Goal: Task Accomplishment & Management: Use online tool/utility

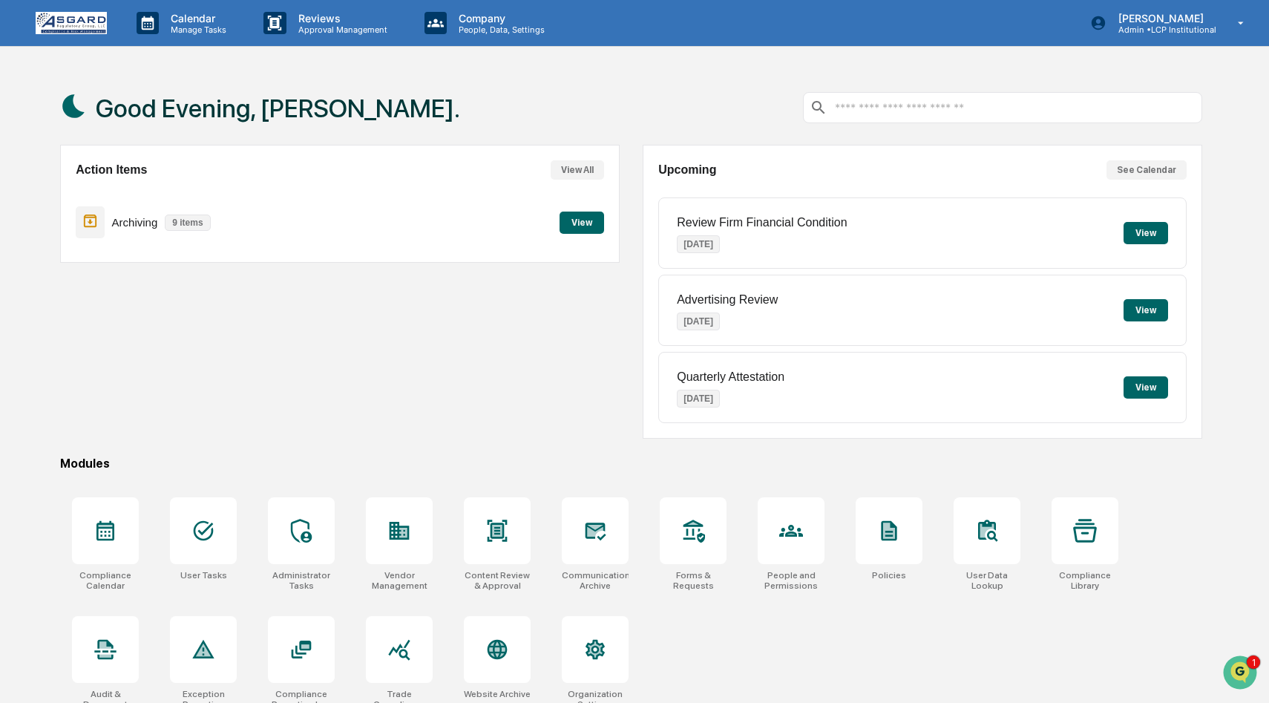
click at [585, 227] on button "View" at bounding box center [582, 223] width 45 height 22
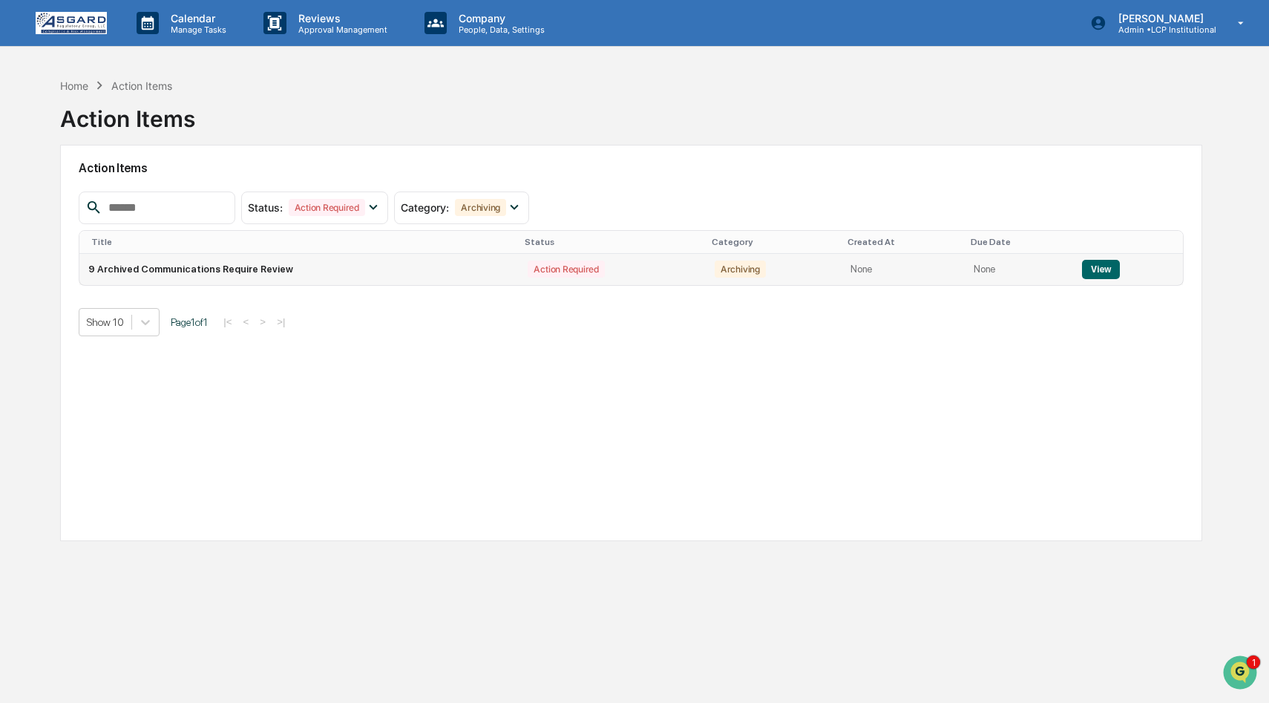
click at [1102, 262] on button "View" at bounding box center [1101, 269] width 38 height 19
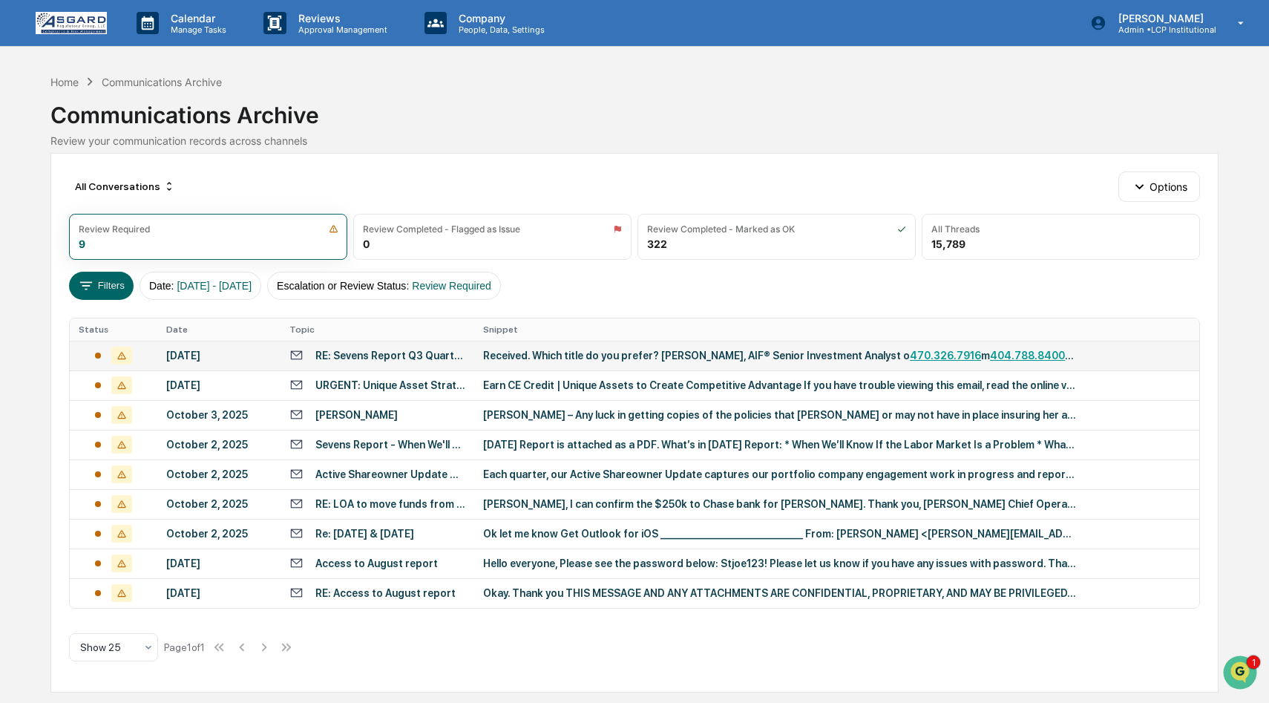
click at [740, 345] on td "Received. Which title do you prefer? [PERSON_NAME], AIF® Senior Investment Anal…" at bounding box center [836, 356] width 725 height 30
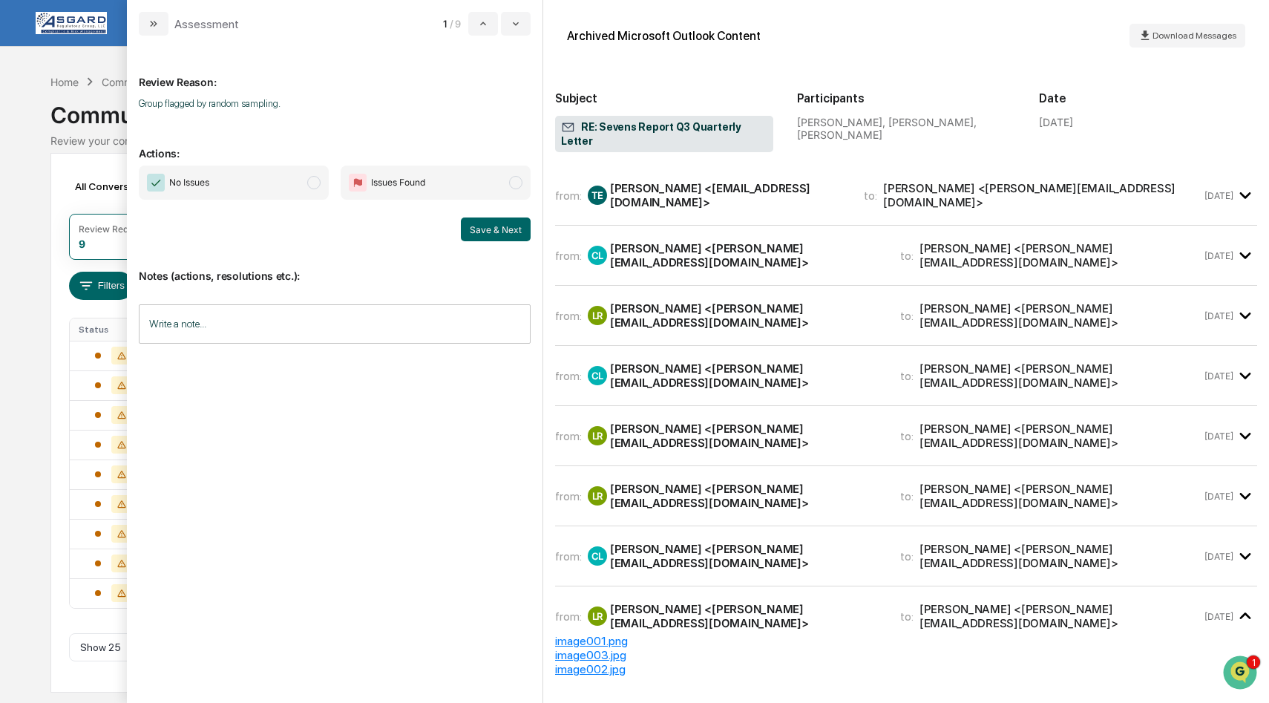
click at [315, 181] on span "modal" at bounding box center [313, 182] width 13 height 13
click at [491, 229] on button "Save & Next" at bounding box center [496, 229] width 70 height 24
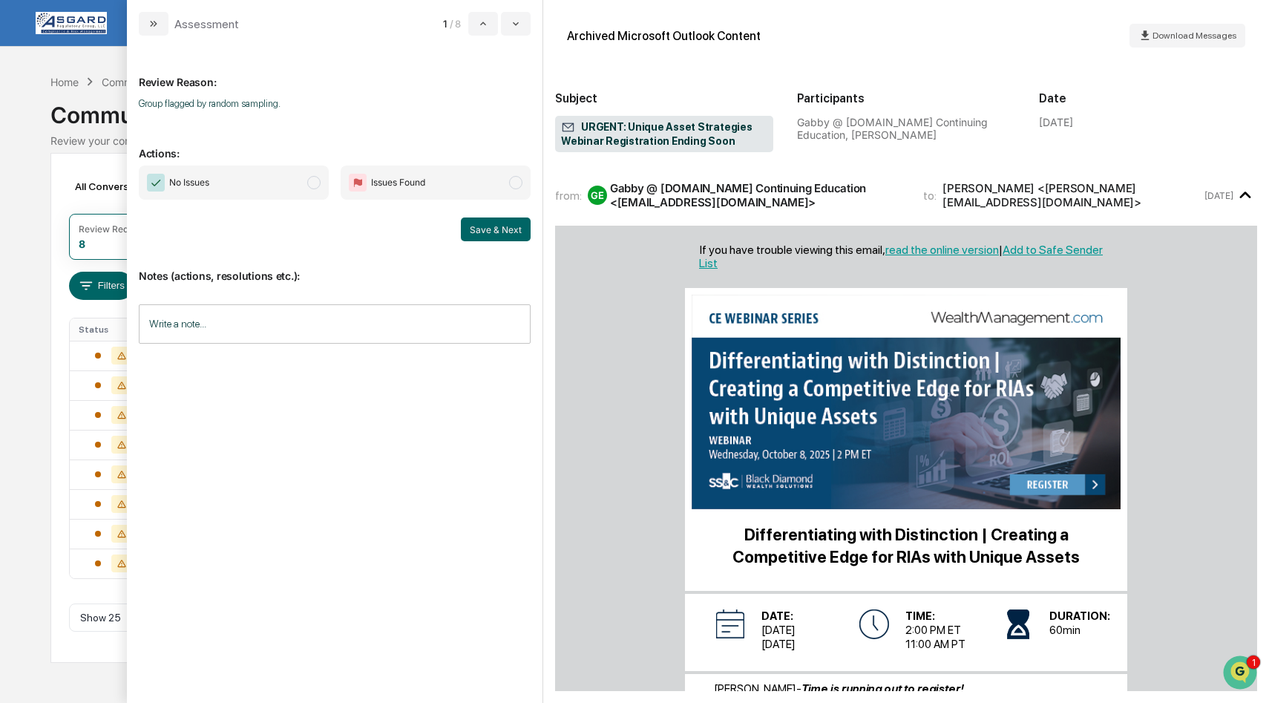
click at [314, 178] on span "modal" at bounding box center [313, 182] width 13 height 13
click at [482, 231] on button "Save & Next" at bounding box center [496, 229] width 70 height 24
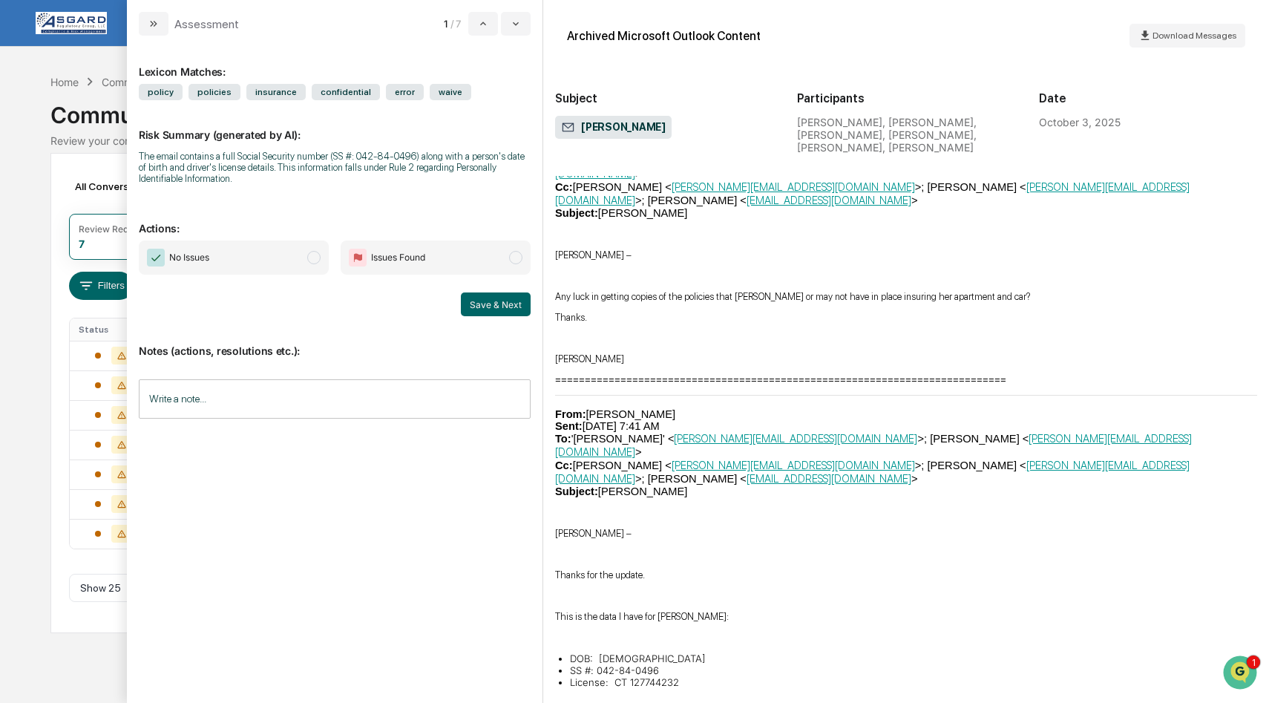
scroll to position [1690, 0]
click at [253, 398] on input "Write a note..." at bounding box center [335, 398] width 392 height 39
click at [518, 258] on span "modal" at bounding box center [515, 257] width 13 height 13
click at [203, 428] on div "*" at bounding box center [335, 450] width 390 height 74
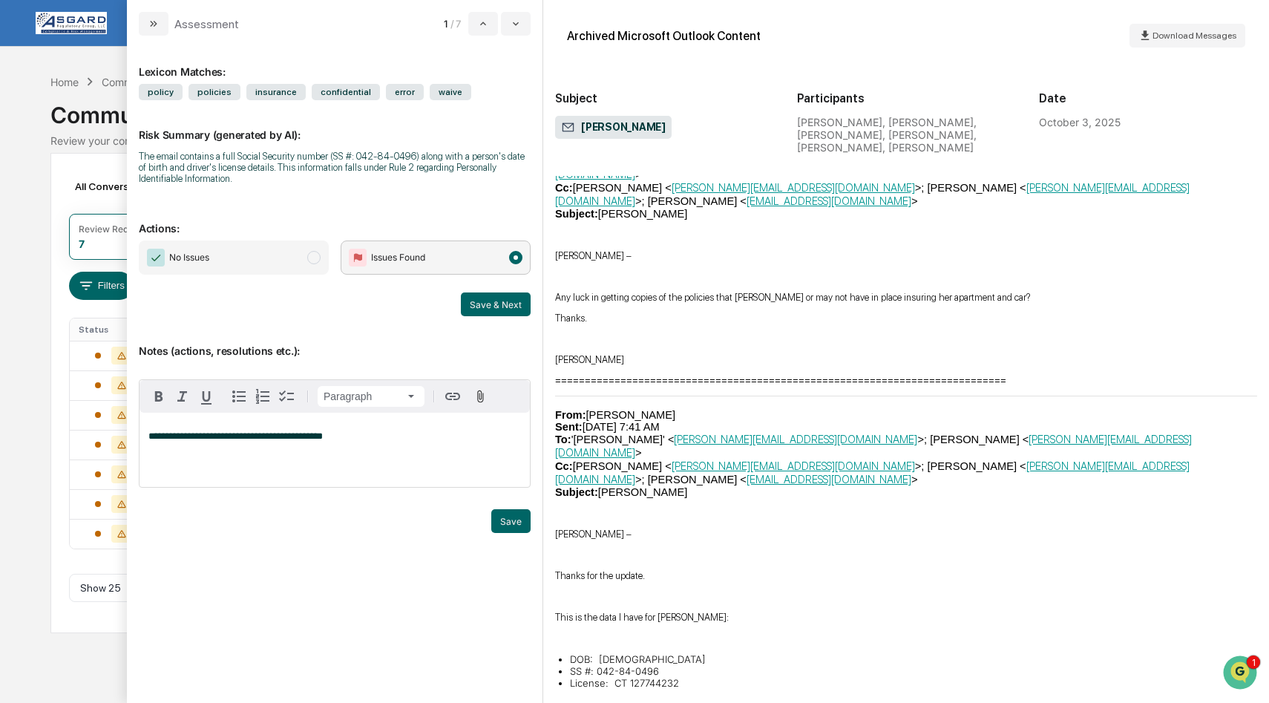
click at [315, 258] on span "modal" at bounding box center [313, 257] width 13 height 13
click at [505, 520] on button "Save" at bounding box center [510, 521] width 39 height 24
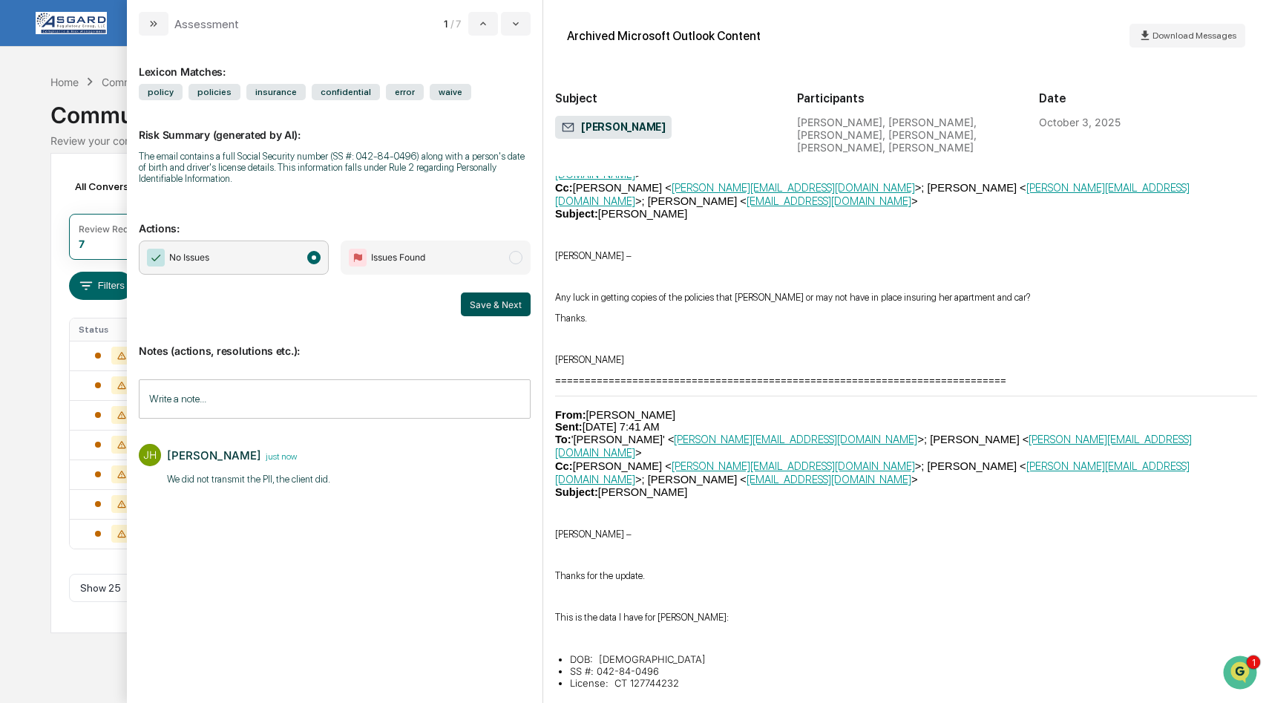
click at [517, 301] on button "Save & Next" at bounding box center [496, 304] width 70 height 24
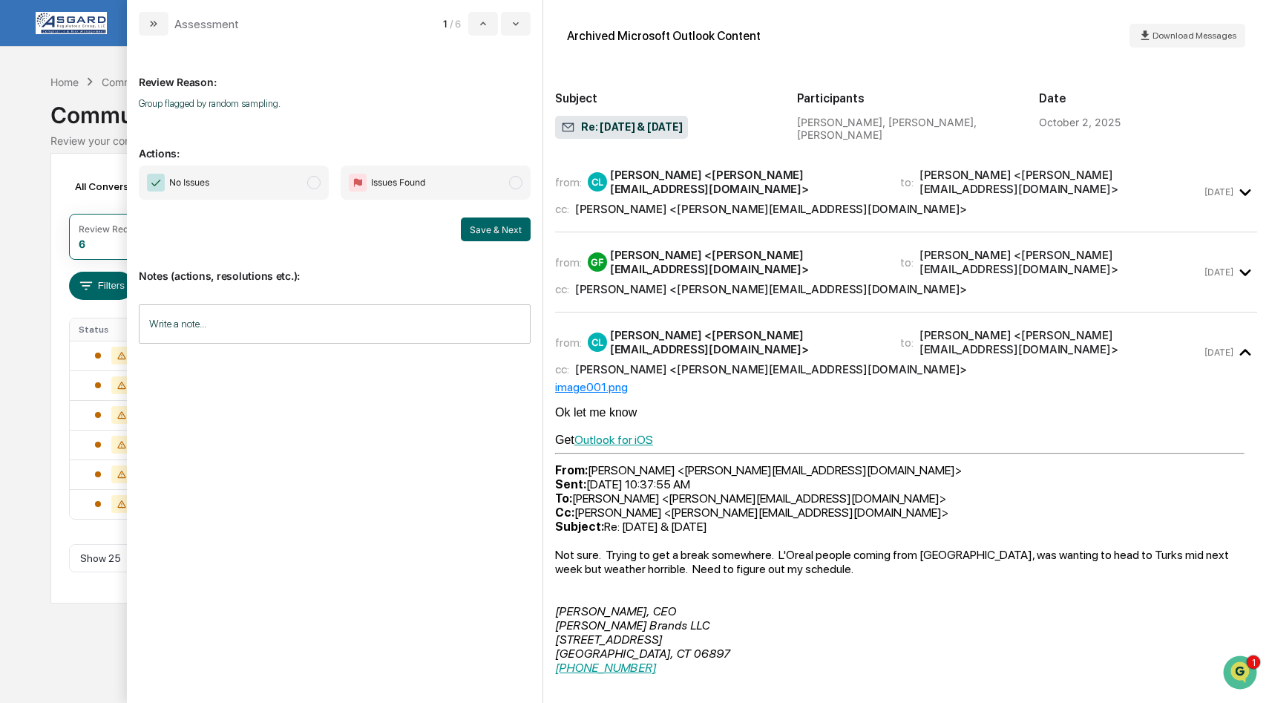
click at [312, 181] on span "modal" at bounding box center [313, 182] width 13 height 13
click at [481, 223] on button "Save & Next" at bounding box center [496, 229] width 70 height 24
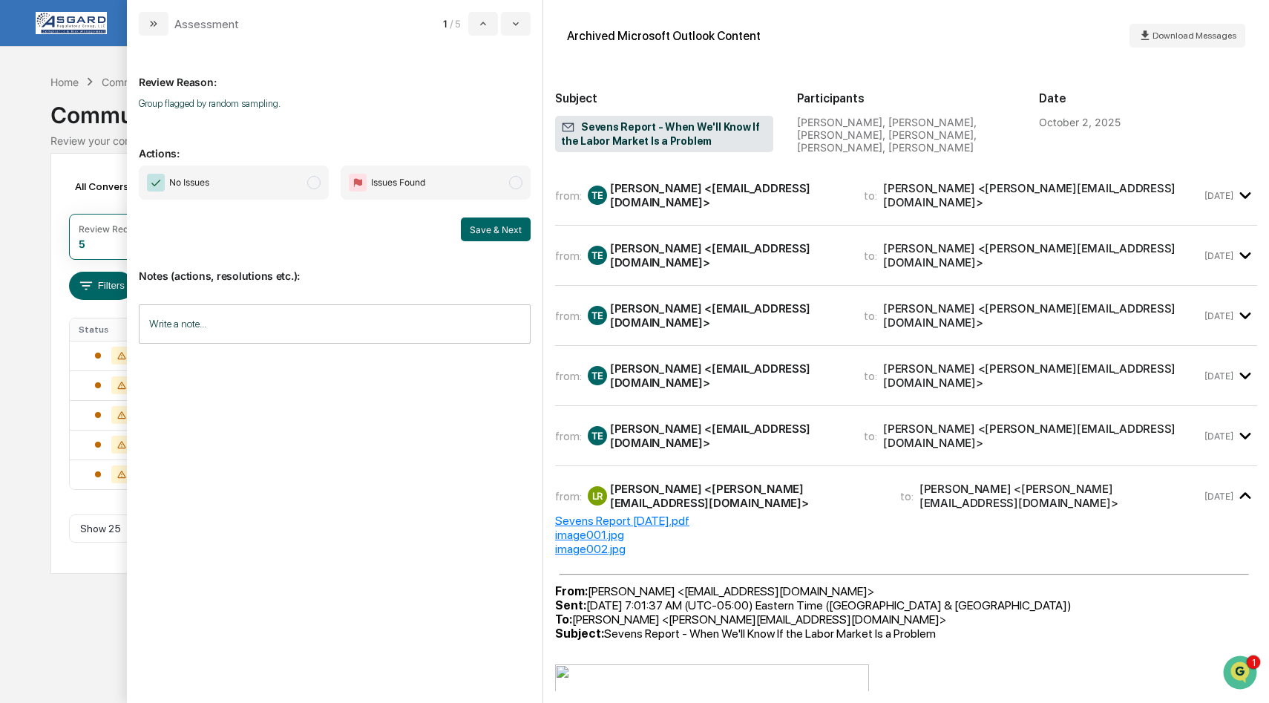
click at [314, 181] on span "modal" at bounding box center [313, 182] width 13 height 13
click at [490, 223] on button "Save & Next" at bounding box center [496, 229] width 70 height 24
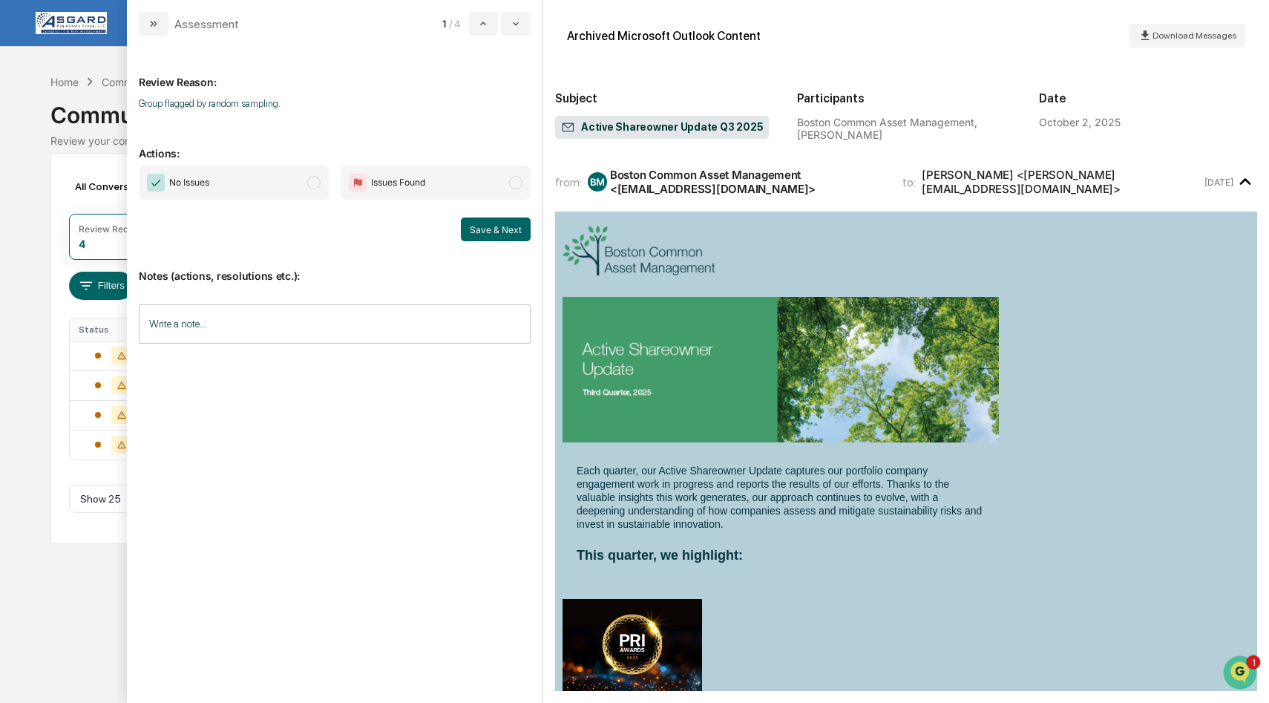
click at [314, 188] on span "modal" at bounding box center [313, 182] width 13 height 13
click at [488, 227] on button "Save & Next" at bounding box center [496, 229] width 70 height 24
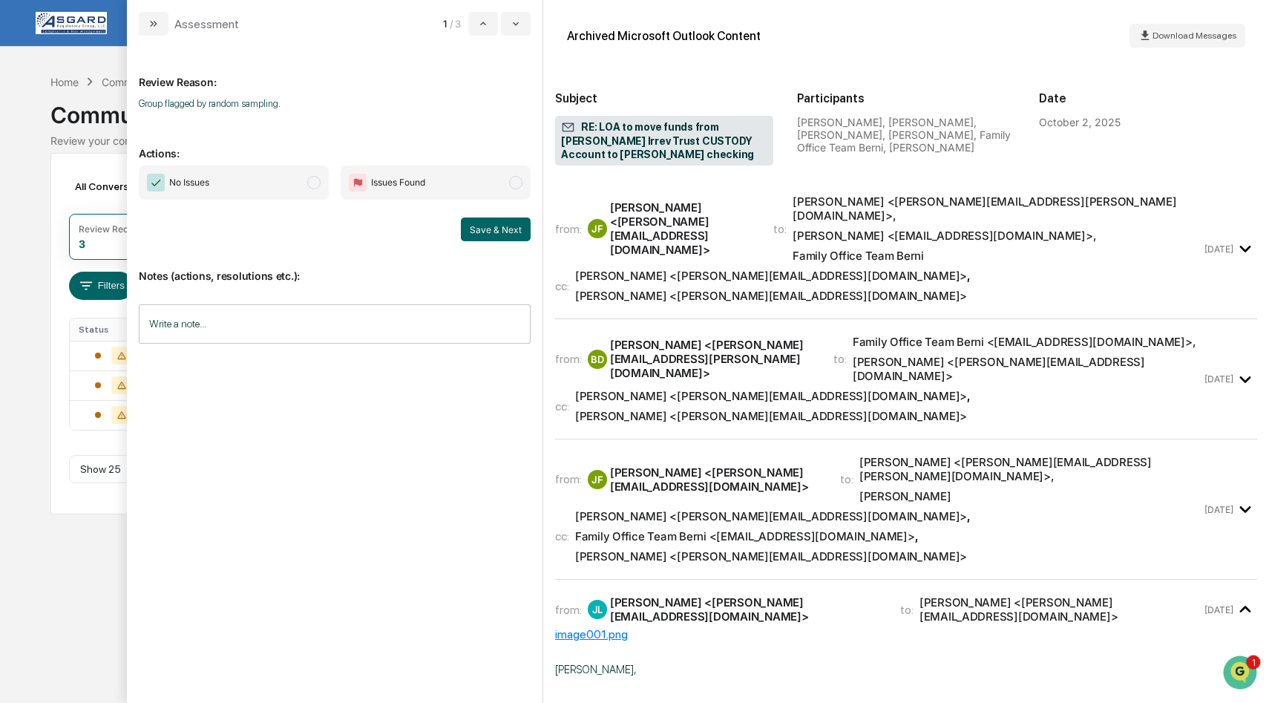
click at [315, 182] on span "modal" at bounding box center [313, 182] width 13 height 13
click at [501, 230] on button "Save & Next" at bounding box center [496, 229] width 70 height 24
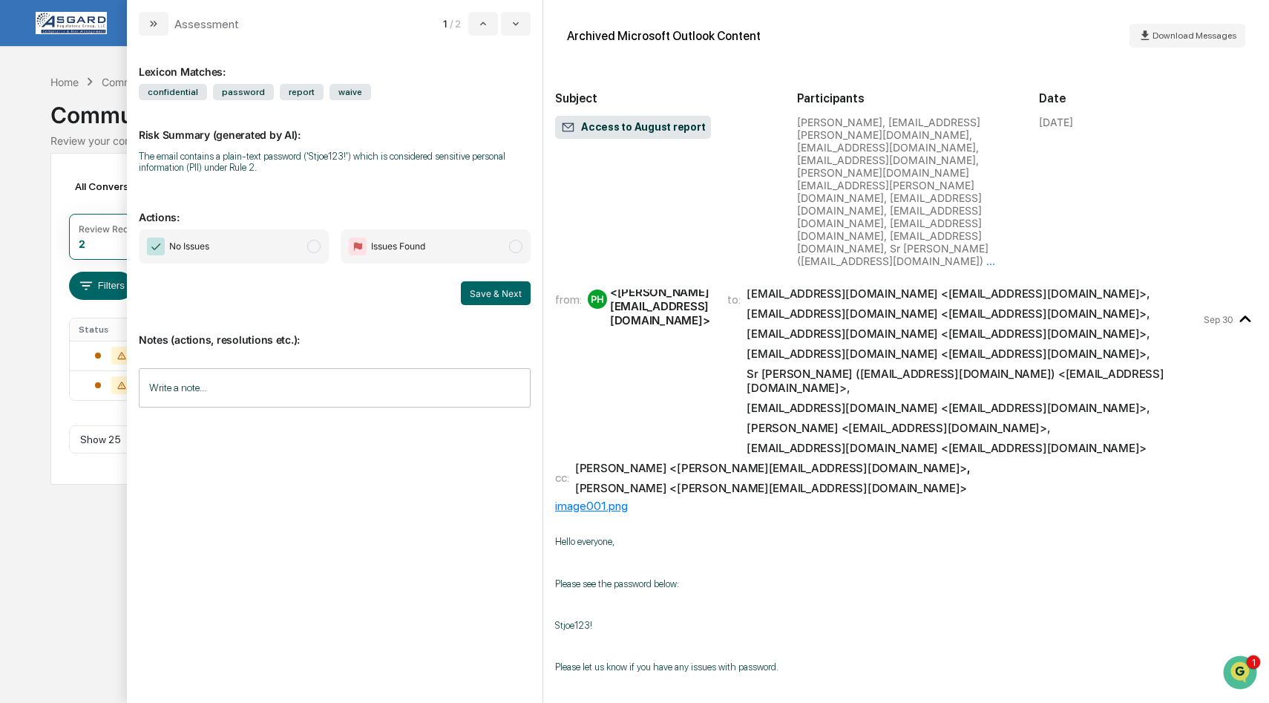
scroll to position [3, 0]
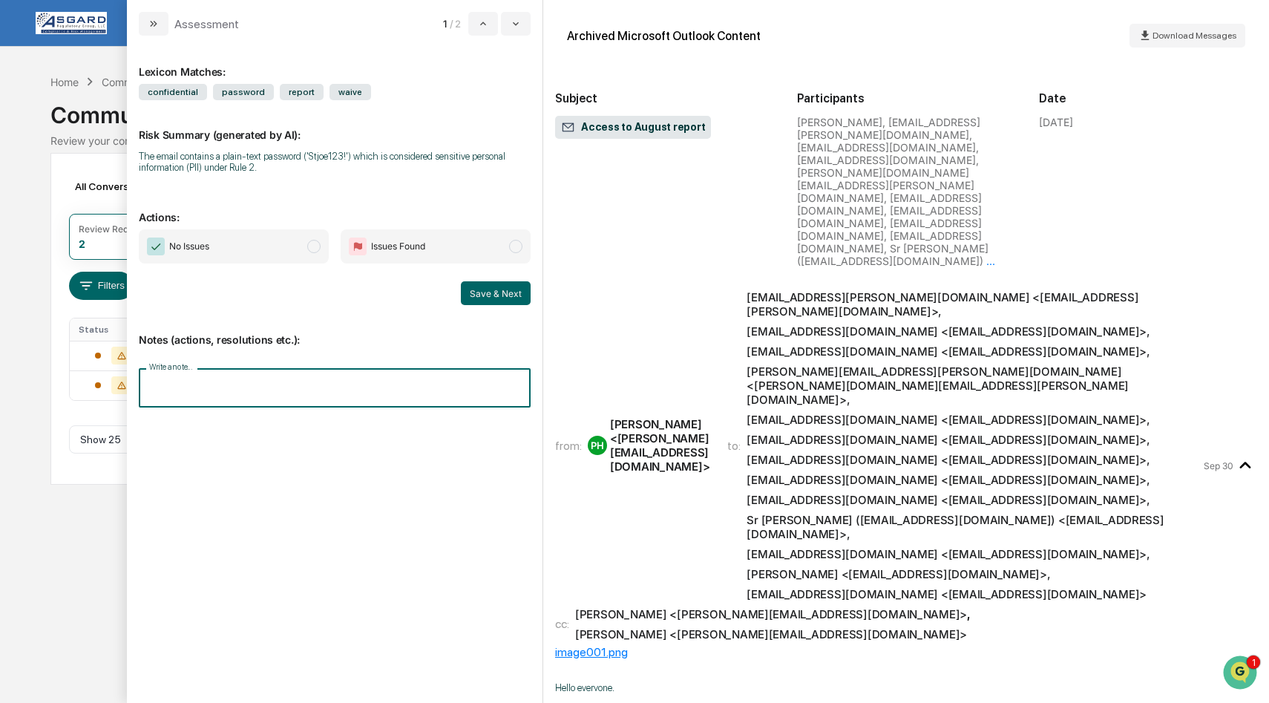
click at [226, 394] on input "Write a note..." at bounding box center [335, 387] width 392 height 39
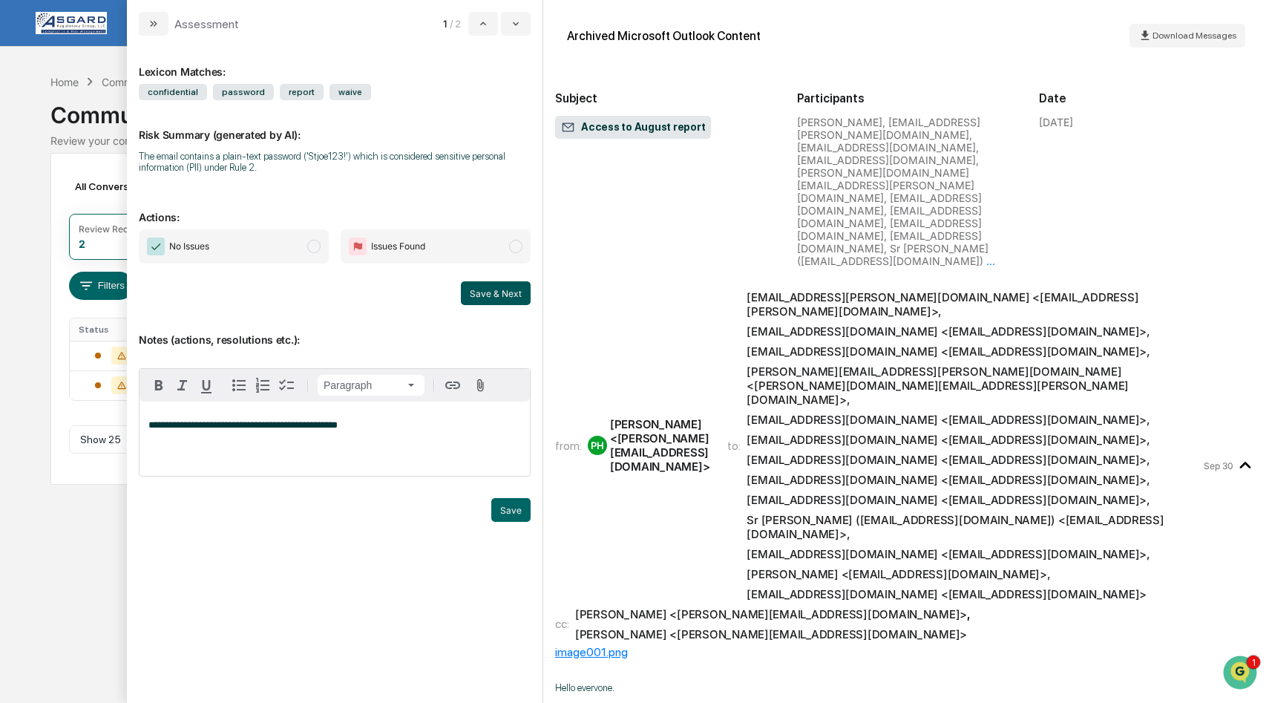
click at [512, 289] on button "Save & Next" at bounding box center [496, 293] width 70 height 24
click at [310, 243] on span "modal" at bounding box center [313, 246] width 13 height 13
click at [494, 290] on button "Save & Next" at bounding box center [496, 293] width 70 height 24
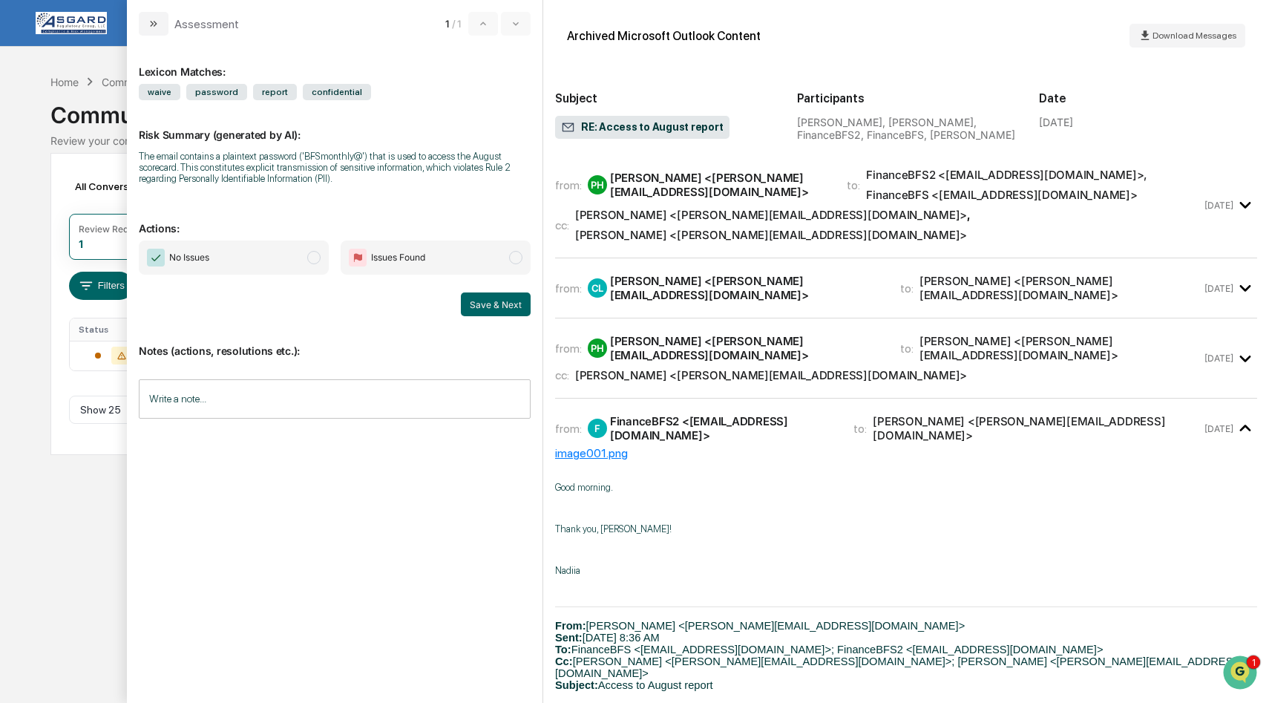
click at [1243, 347] on icon "modal" at bounding box center [1246, 359] width 24 height 24
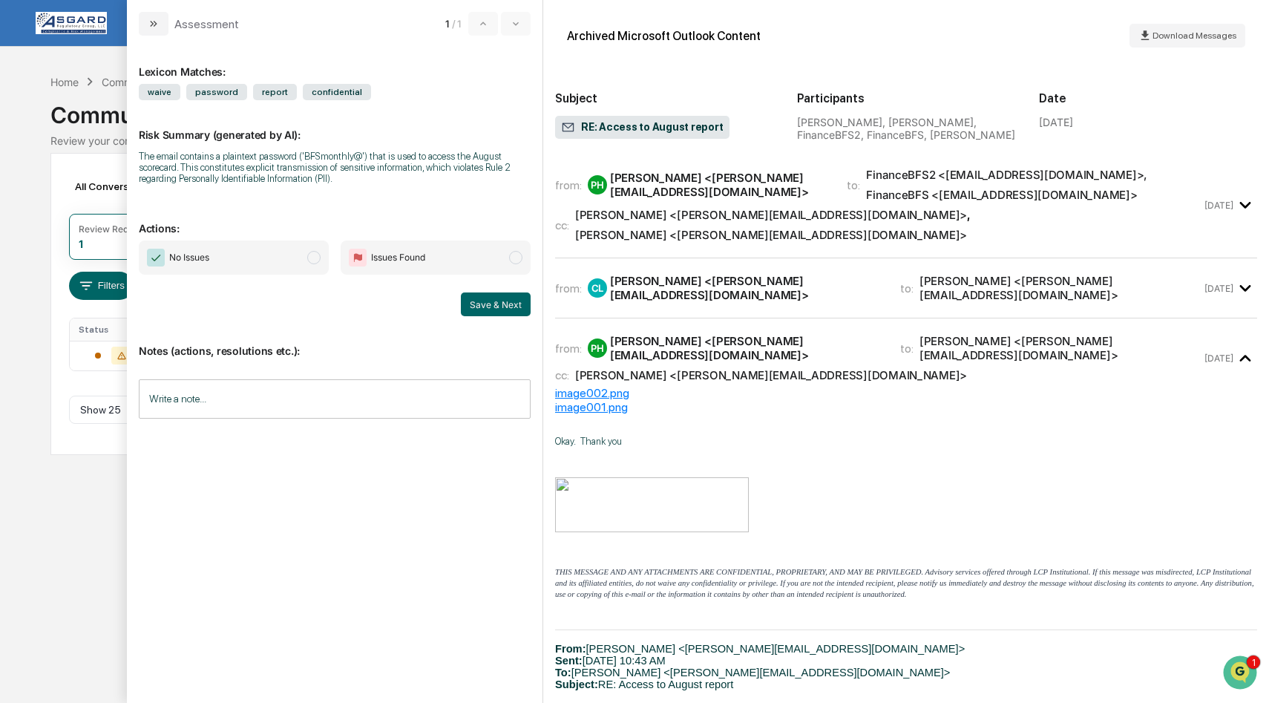
click at [1242, 285] on icon "modal" at bounding box center [1245, 288] width 11 height 7
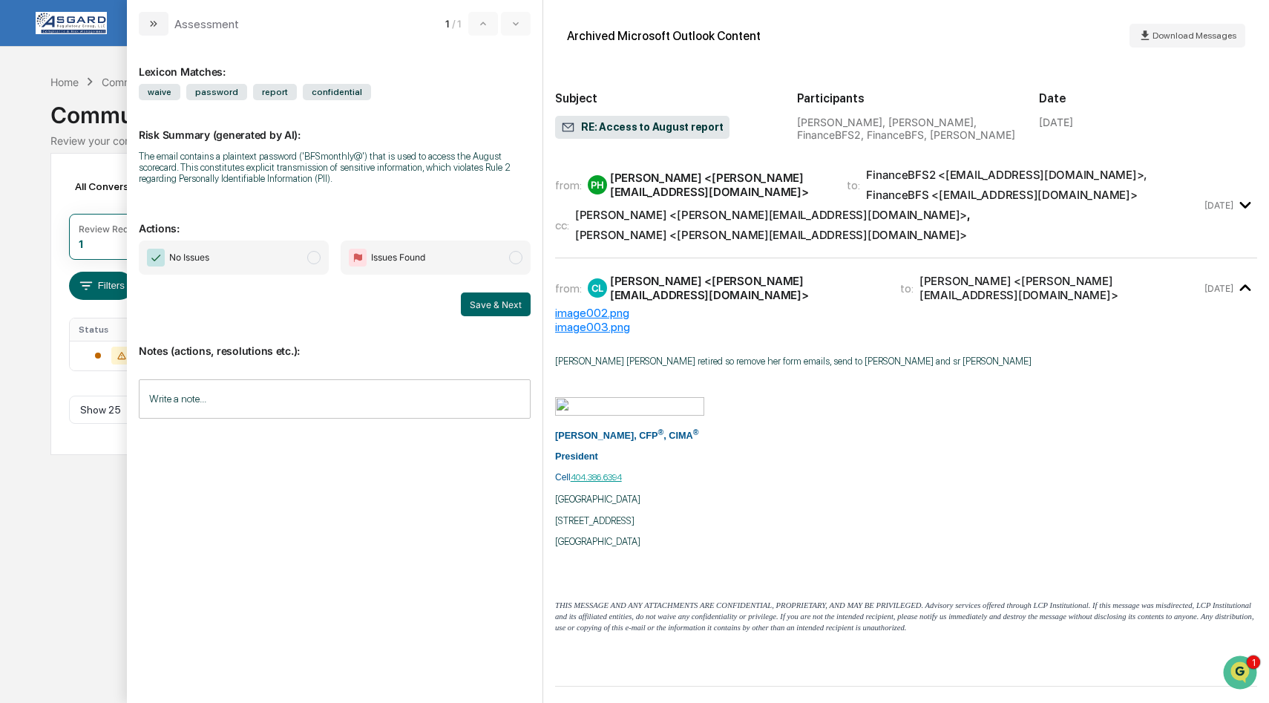
click at [1242, 196] on icon "modal" at bounding box center [1246, 205] width 24 height 24
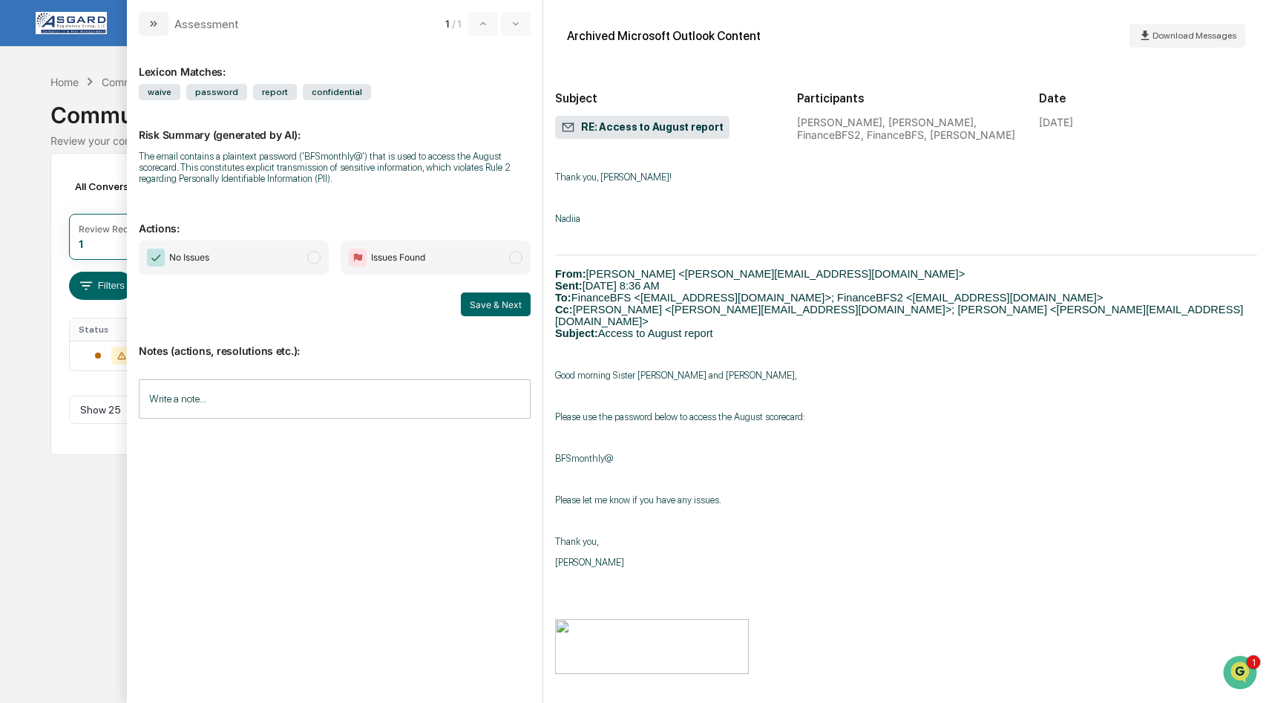
scroll to position [2916, 0]
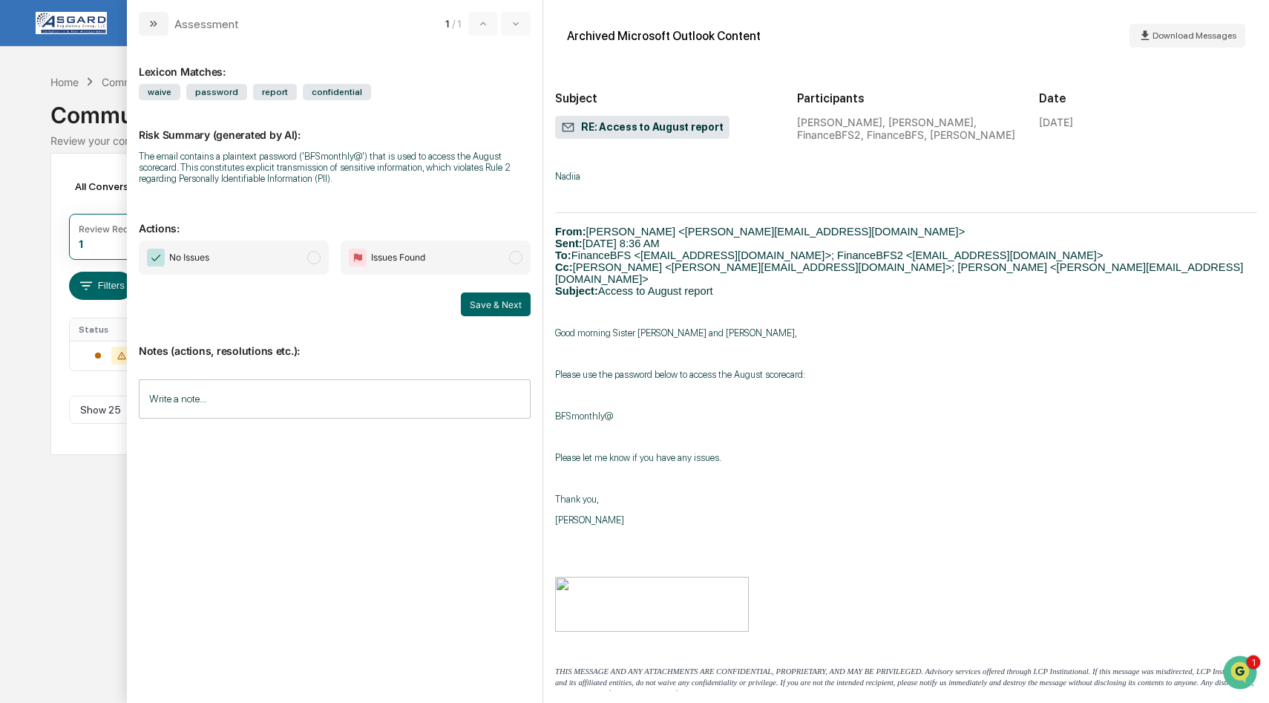
click at [195, 396] on input "Write a note..." at bounding box center [335, 398] width 392 height 39
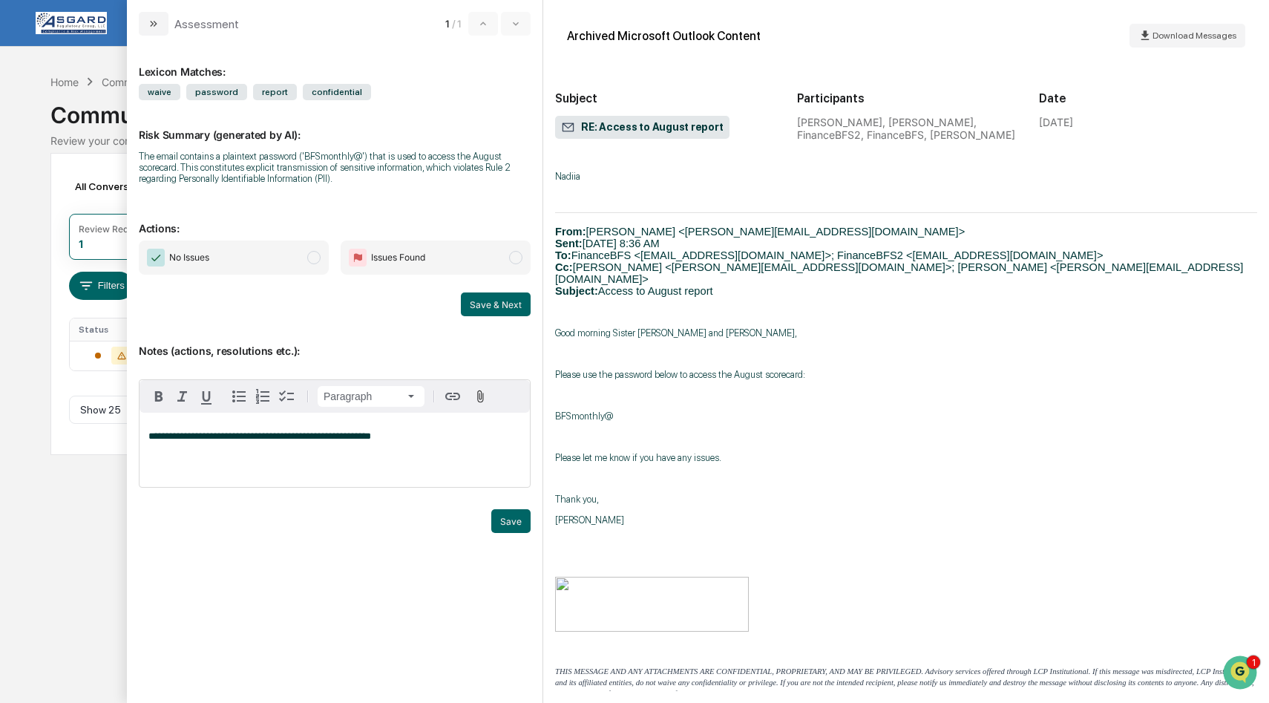
click at [318, 261] on span "modal" at bounding box center [313, 257] width 13 height 13
click at [491, 306] on button "Save & Next" at bounding box center [496, 304] width 70 height 24
